Goal: Information Seeking & Learning: Learn about a topic

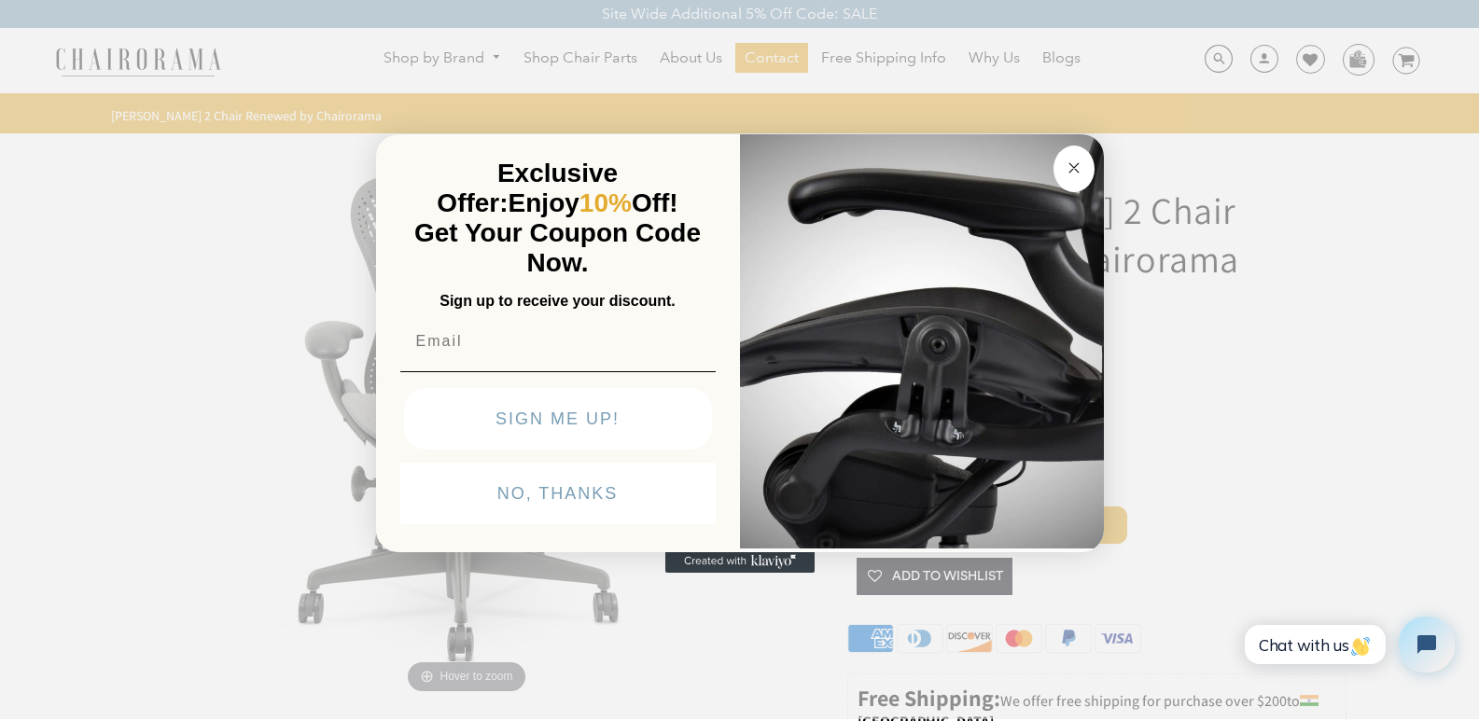
click at [1086, 159] on button "Close dialog" at bounding box center [1073, 169] width 41 height 47
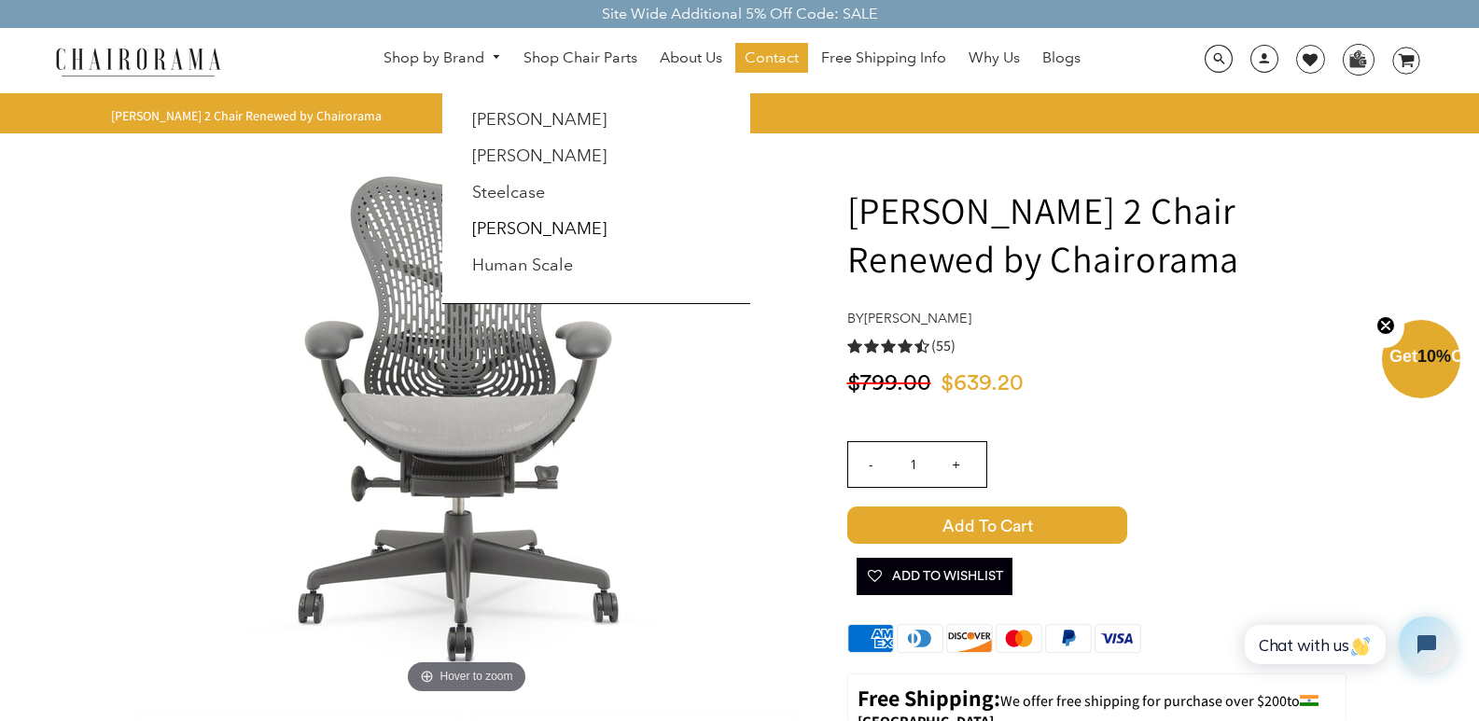
click at [464, 51] on link "Shop by Brand" at bounding box center [442, 58] width 136 height 29
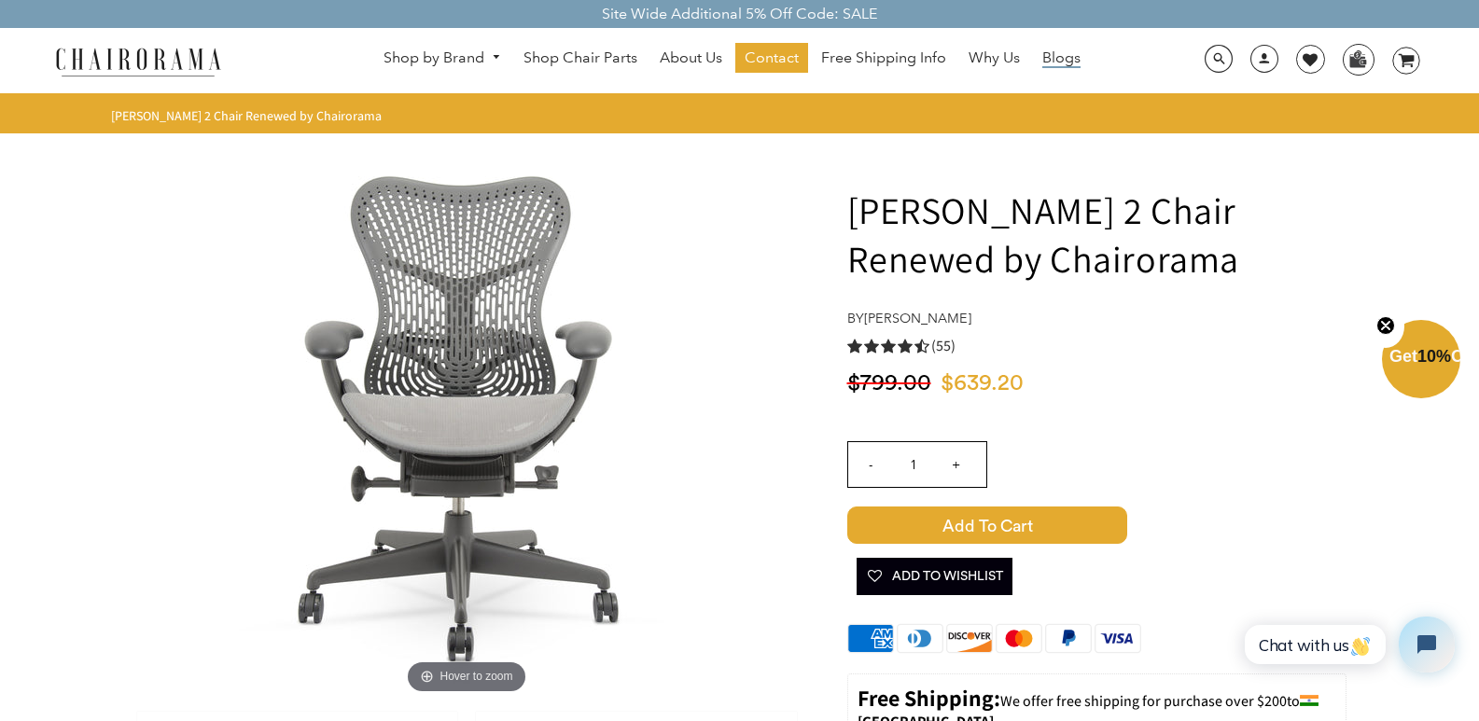
click at [1066, 52] on span "Blogs" at bounding box center [1061, 59] width 38 height 20
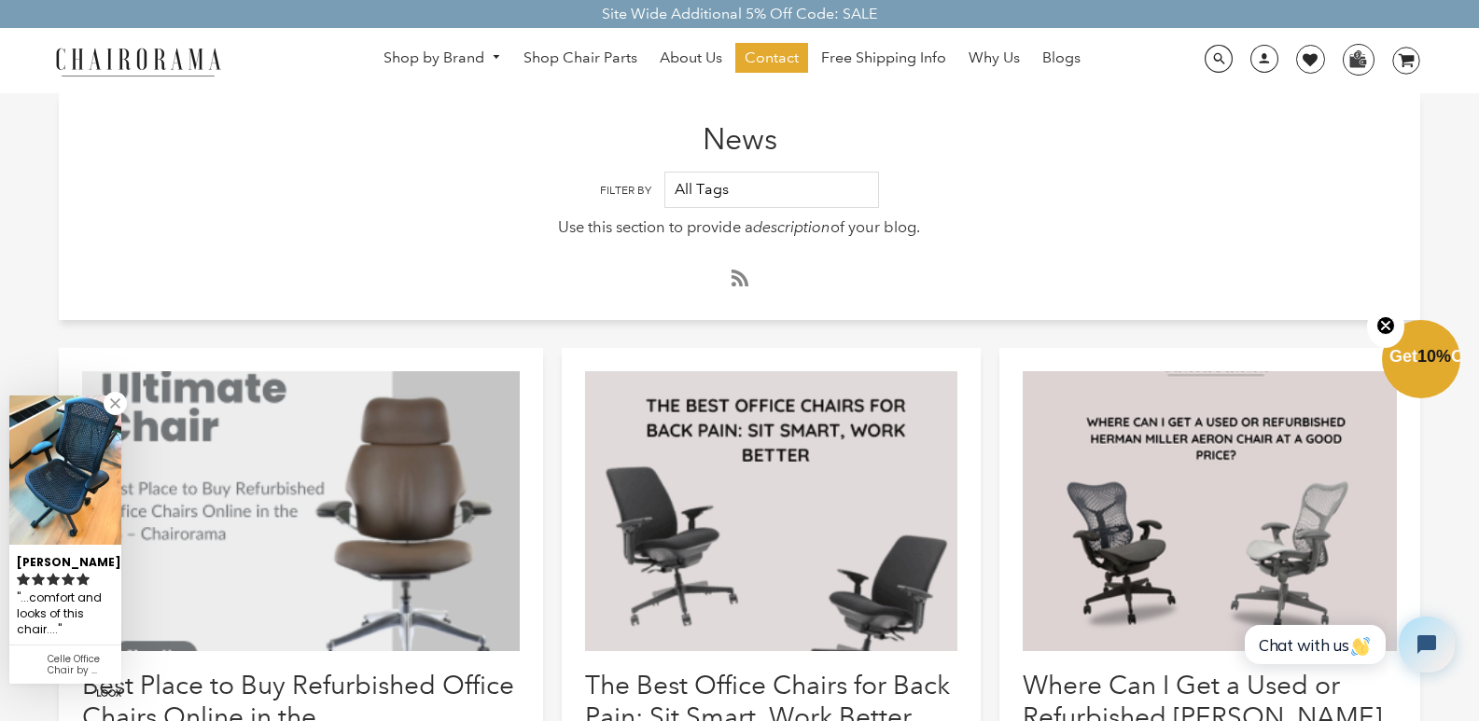
scroll to position [93, 0]
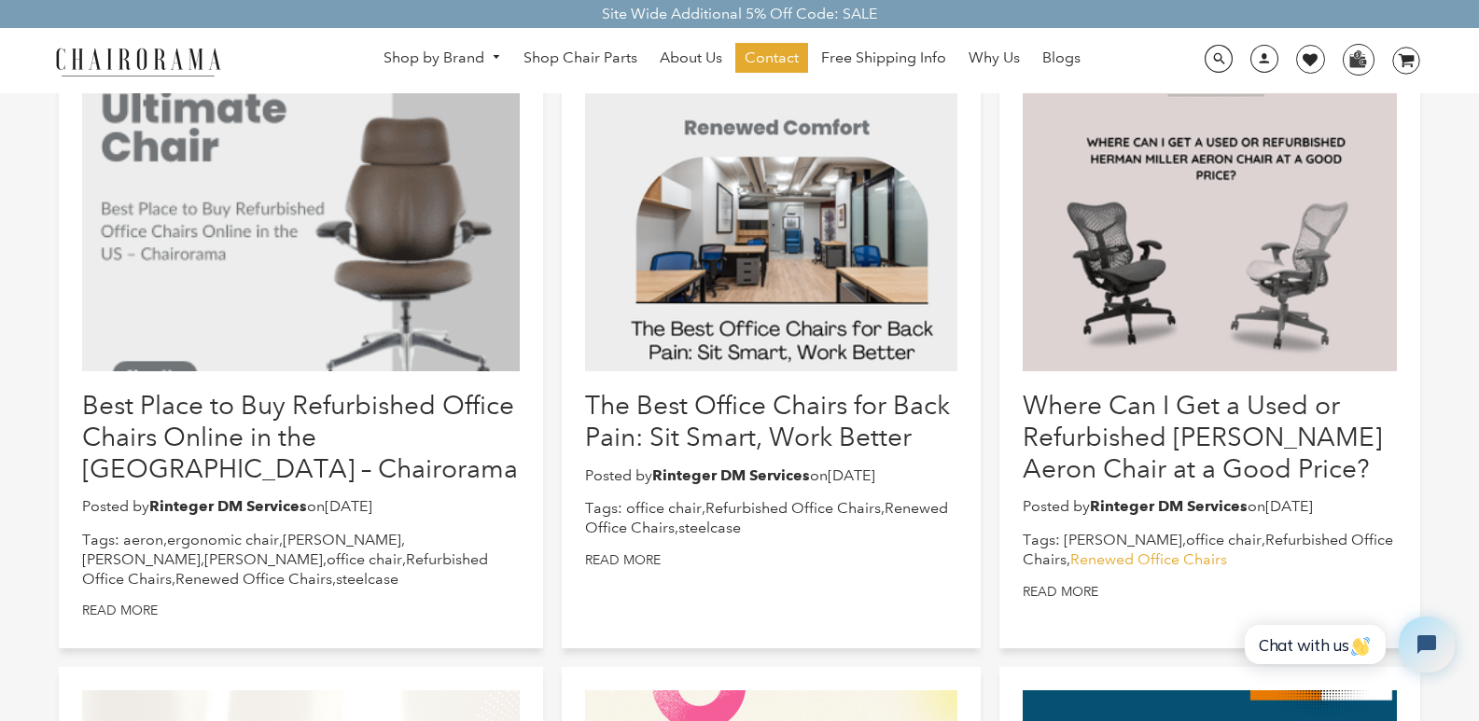
scroll to position [187, 0]
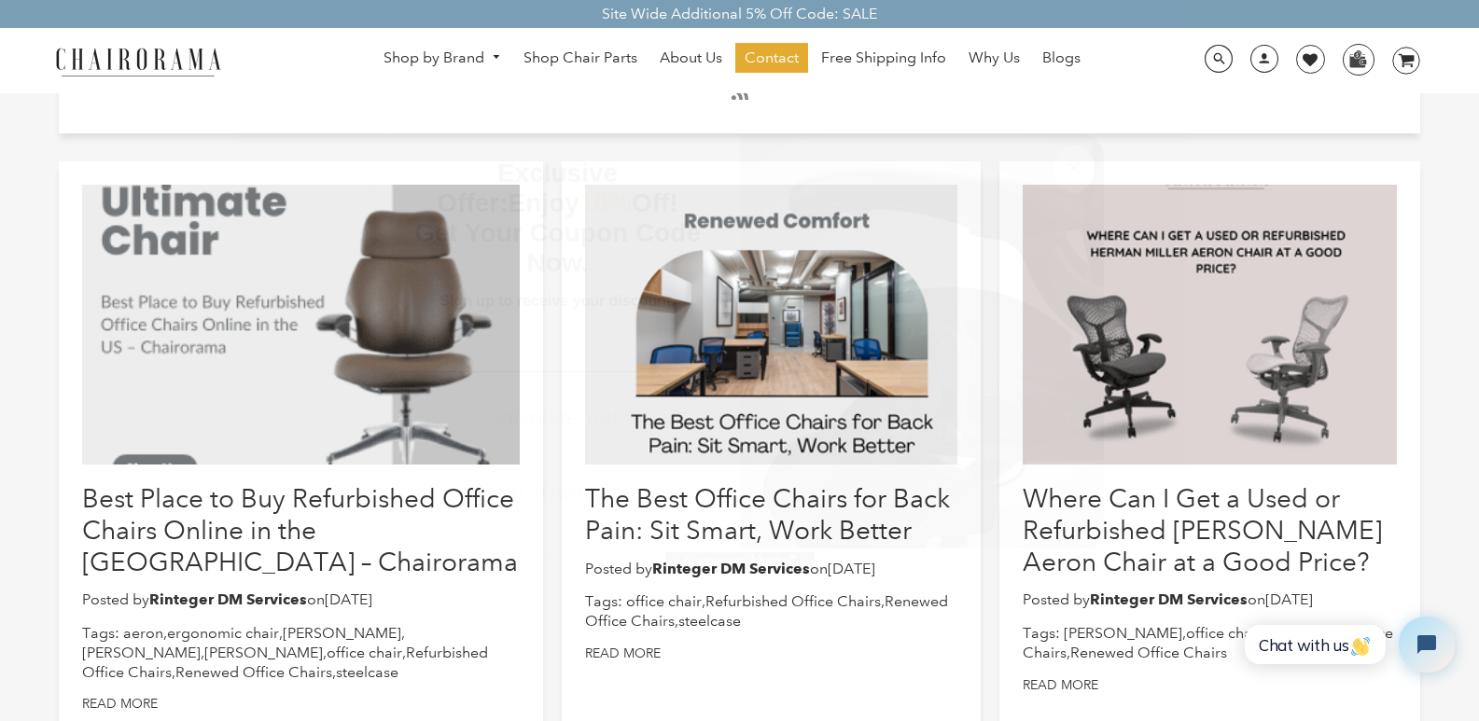
click at [1068, 160] on circle "Close dialog" at bounding box center [1073, 167] width 21 height 21
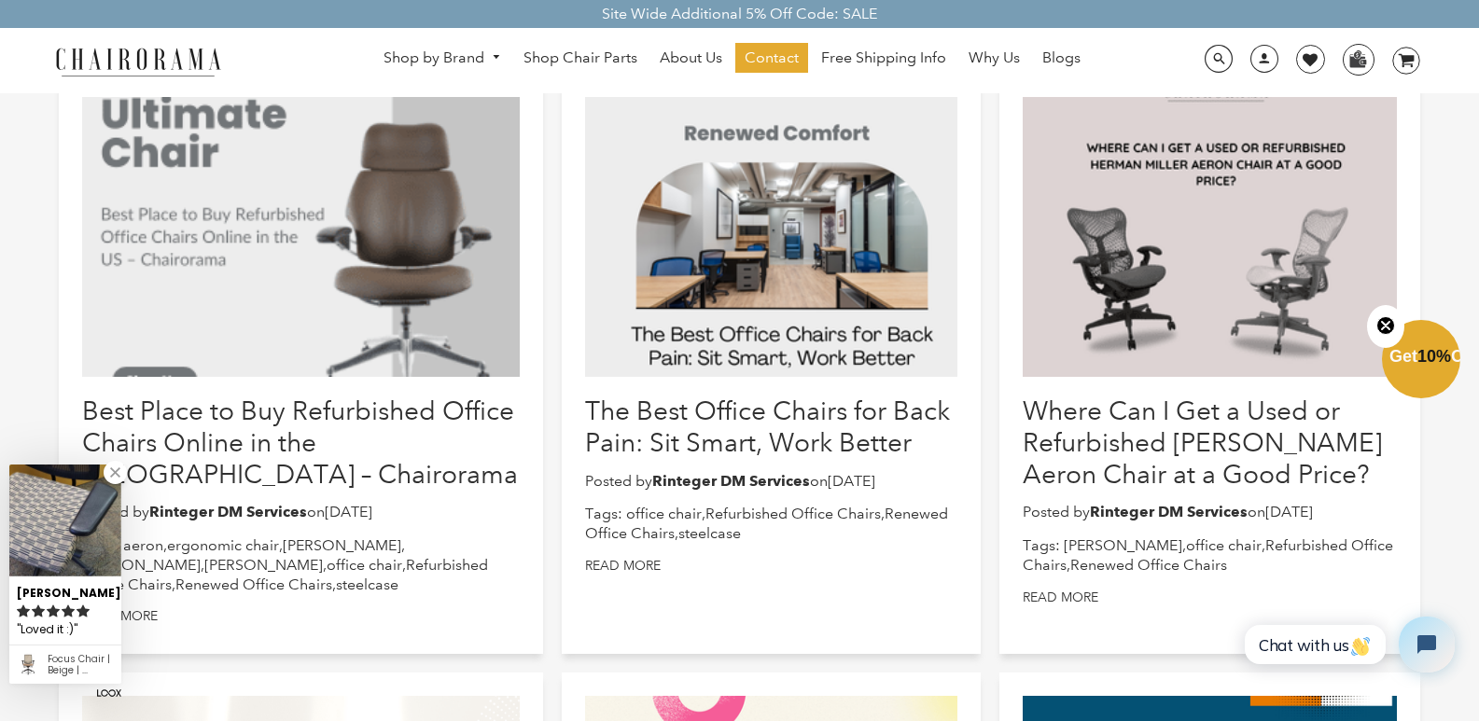
scroll to position [93, 0]
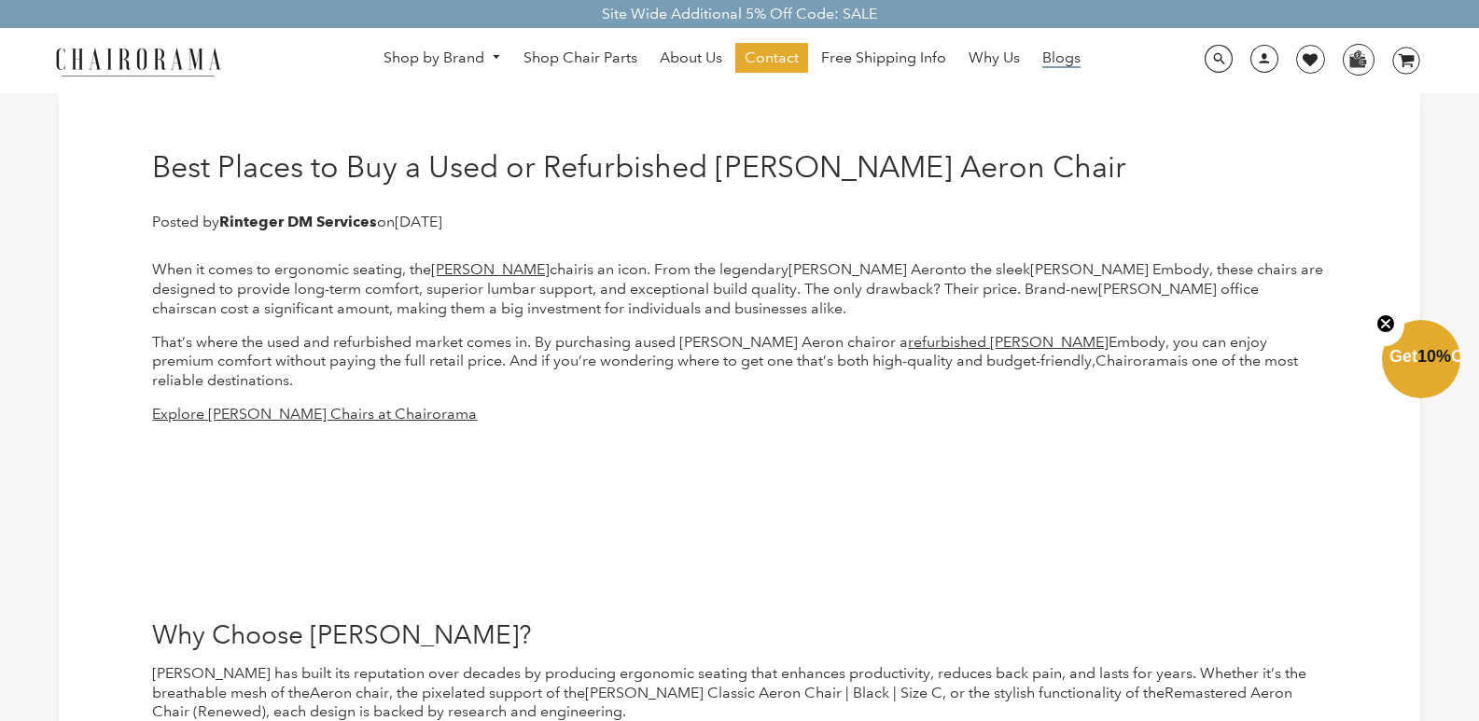
click at [1053, 56] on span "Blogs" at bounding box center [1061, 59] width 38 height 20
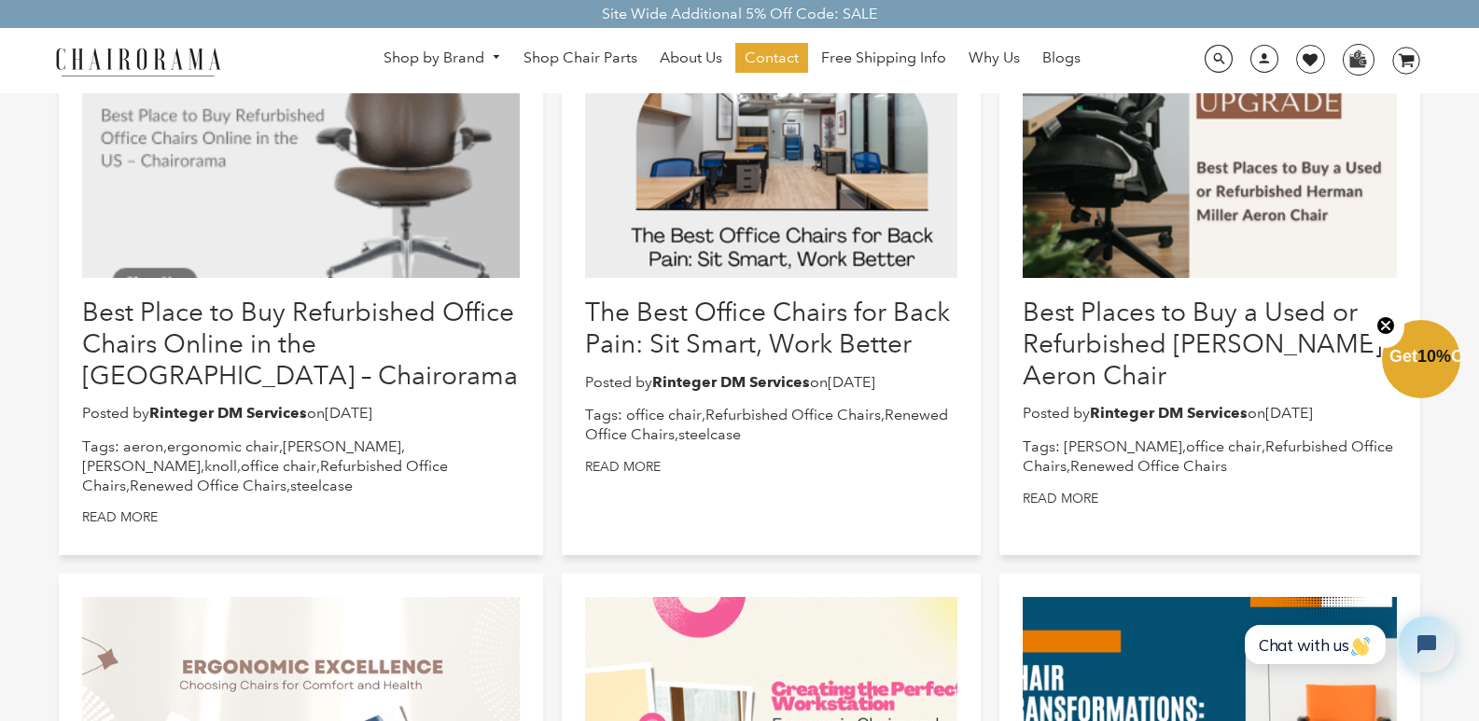
scroll to position [280, 0]
